Goal: Task Accomplishment & Management: Manage account settings

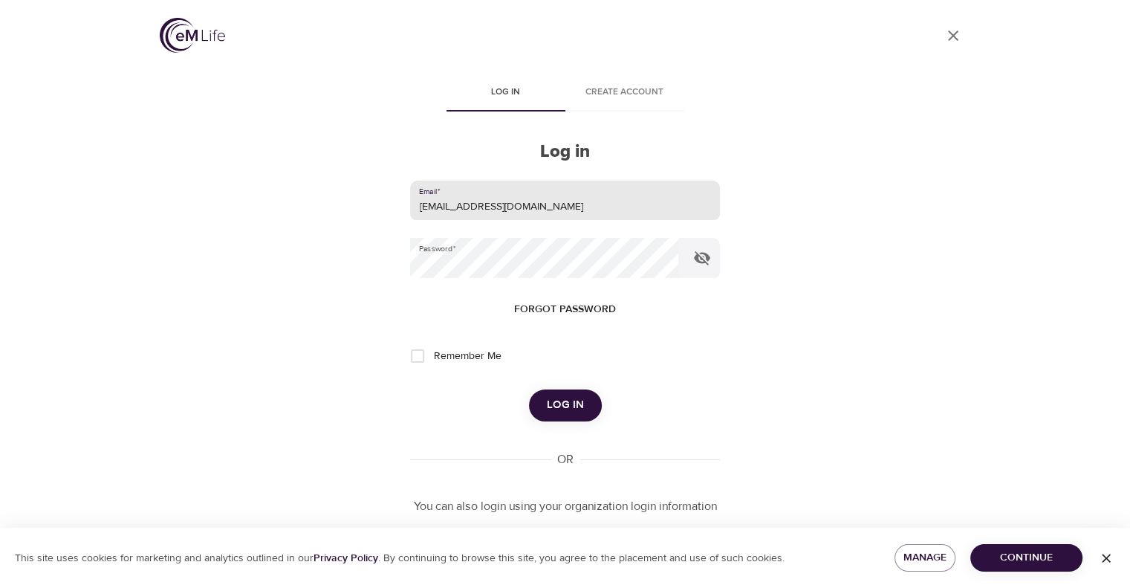
drag, startPoint x: 531, startPoint y: 198, endPoint x: 326, endPoint y: 207, distance: 205.3
click at [314, 213] on div "User Profile Log in Create account Log in Email   * [EMAIL_ADDRESS][DOMAIN_NAME…" at bounding box center [565, 294] width 847 height 588
type input "[EMAIL_ADDRESS][PERSON_NAME][DOMAIN_NAME]"
click at [351, 267] on div "User Profile Log in Create account Log in Email   * [EMAIL_ADDRESS][PERSON_NAME…" at bounding box center [565, 294] width 847 height 588
click at [529, 389] on button "Log in" at bounding box center [565, 404] width 73 height 31
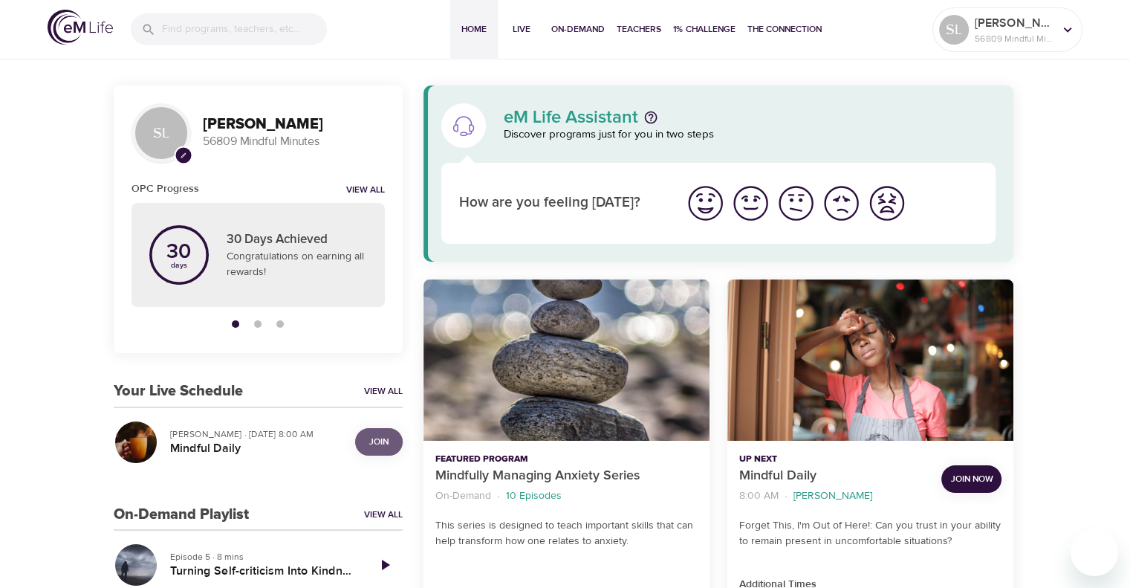
click at [381, 440] on span "Join" at bounding box center [378, 442] width 19 height 16
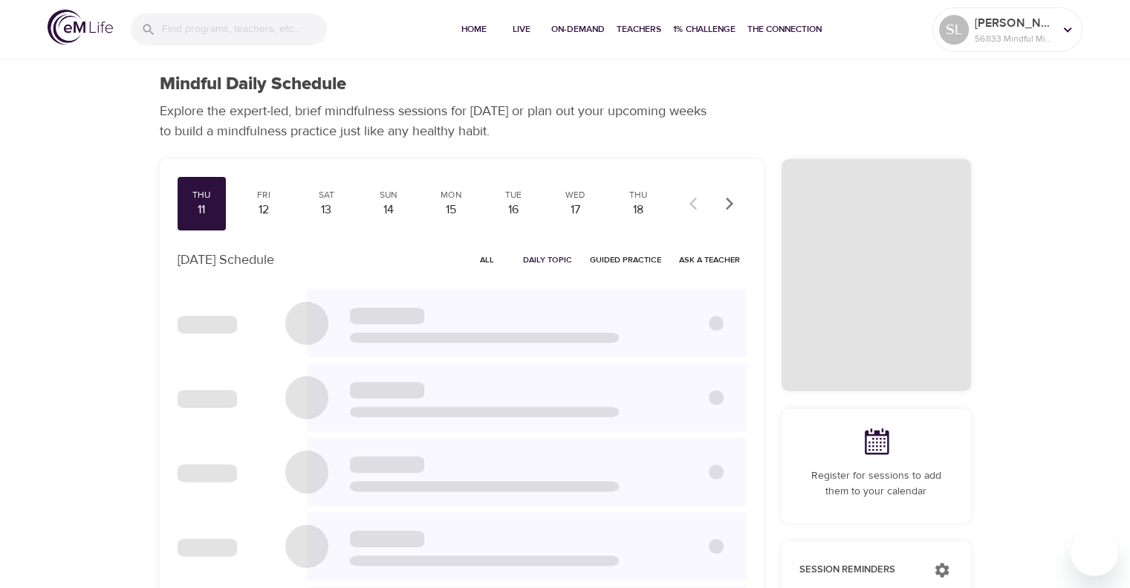
checkbox input "true"
